Goal: Information Seeking & Learning: Find specific page/section

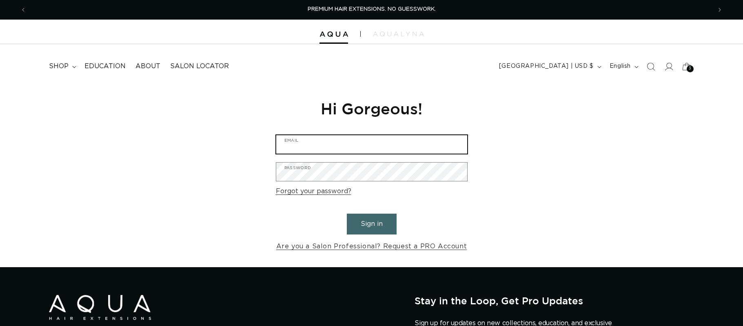
type input "[EMAIL_ADDRESS][DOMAIN_NAME]"
click at [363, 220] on button "Sign in" at bounding box center [372, 223] width 50 height 21
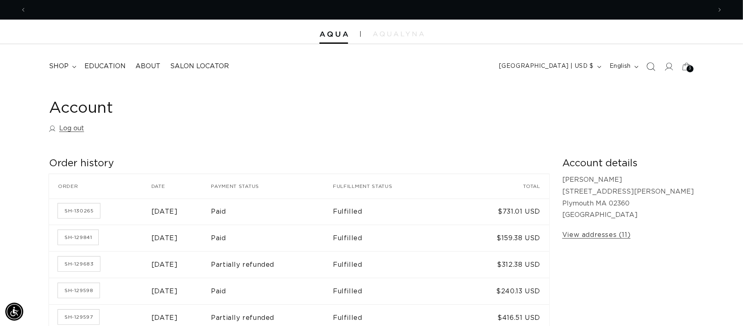
click at [652, 68] on icon "Search" at bounding box center [650, 66] width 9 height 9
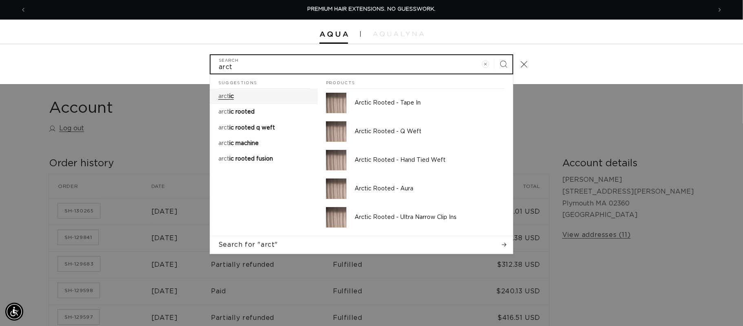
type input "arct"
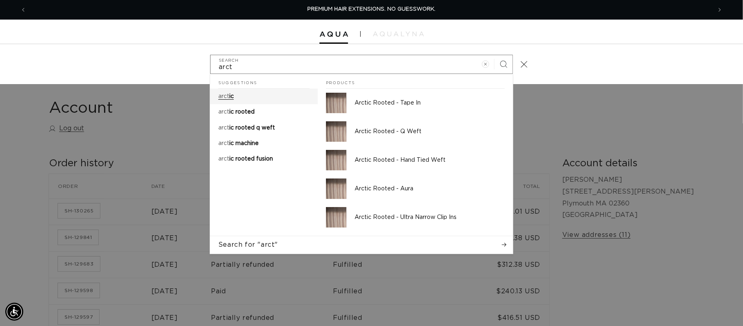
click at [231, 96] on span "ic" at bounding box center [231, 96] width 4 height 6
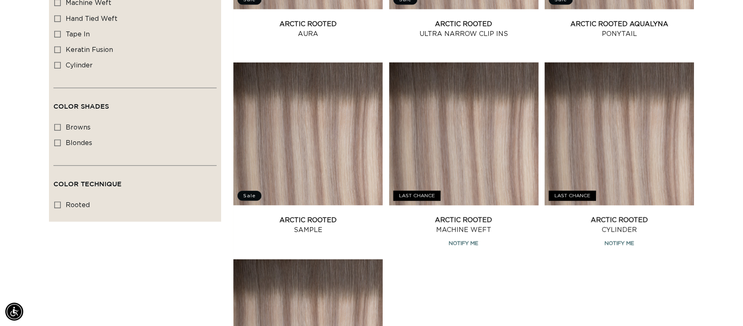
scroll to position [428, 0]
